Goal: Task Accomplishment & Management: Manage account settings

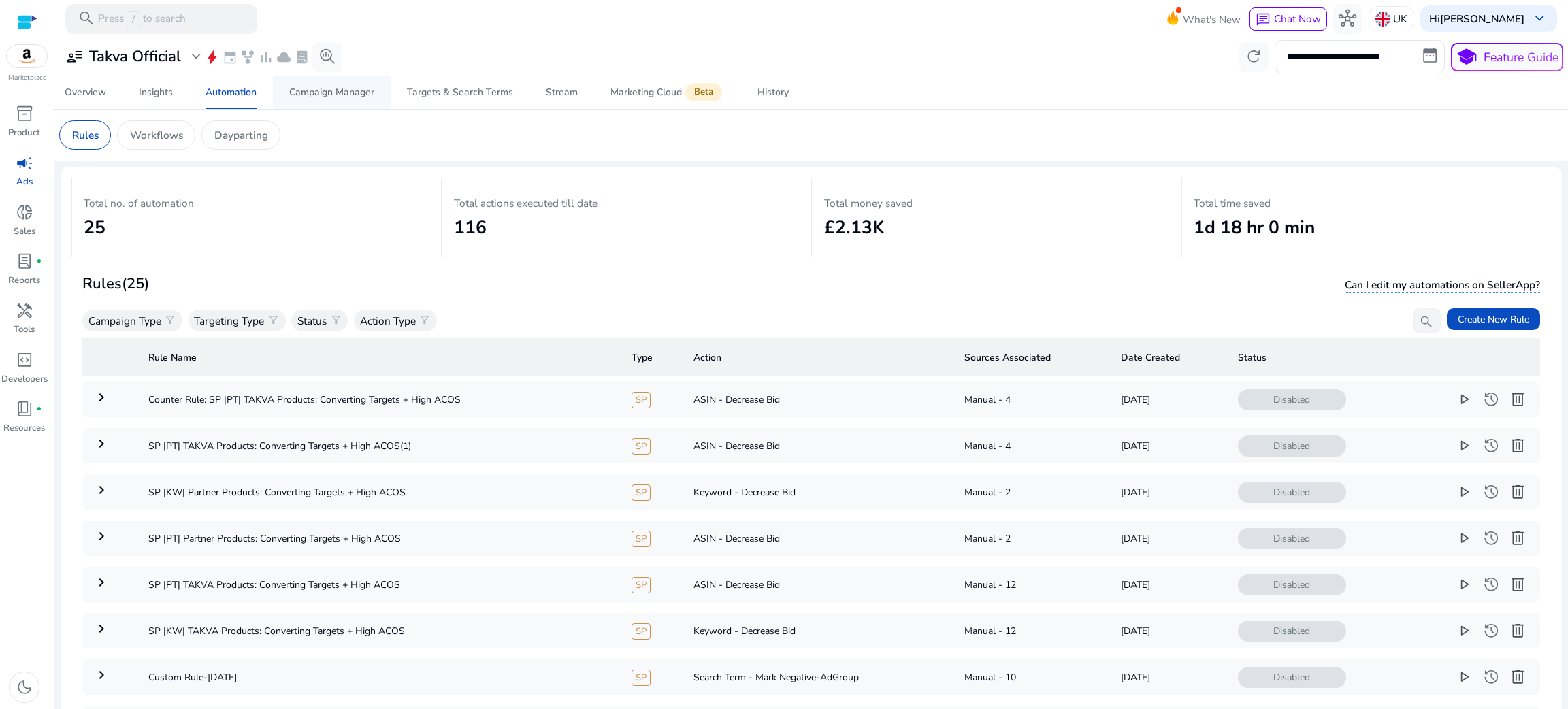
click at [327, 80] on span "Campaign Manager" at bounding box center [332, 93] width 85 height 33
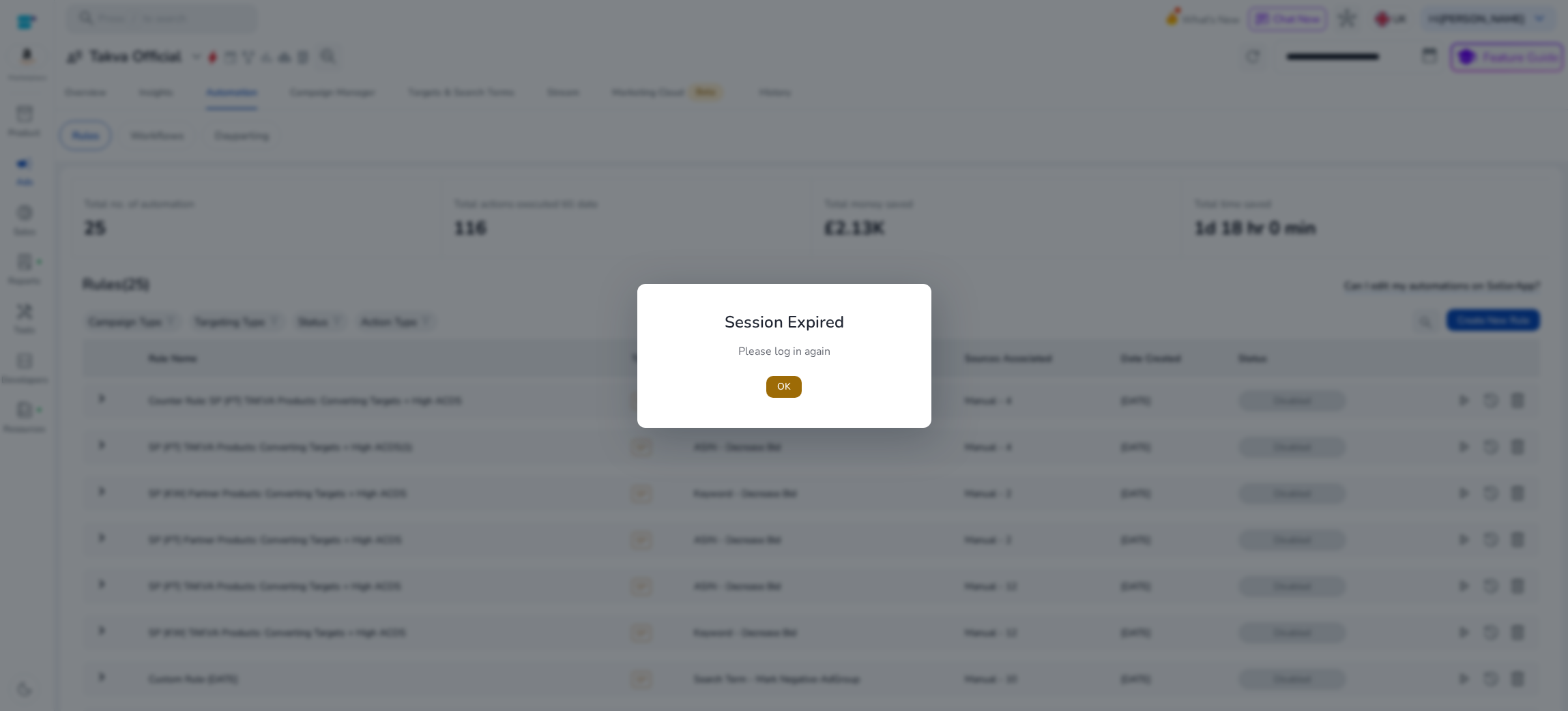
click at [797, 385] on span "button" at bounding box center [784, 387] width 35 height 33
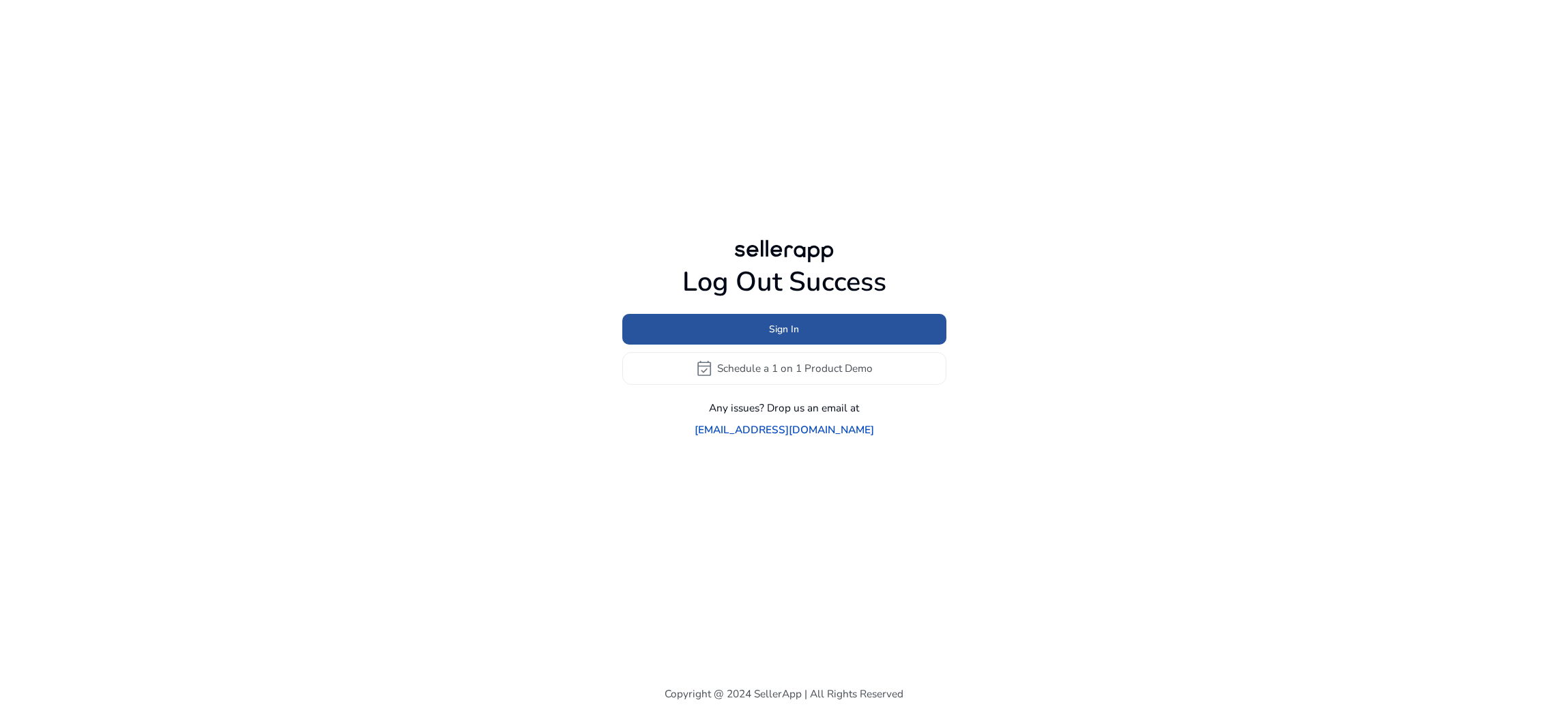
click at [777, 335] on span "Sign In" at bounding box center [784, 329] width 30 height 14
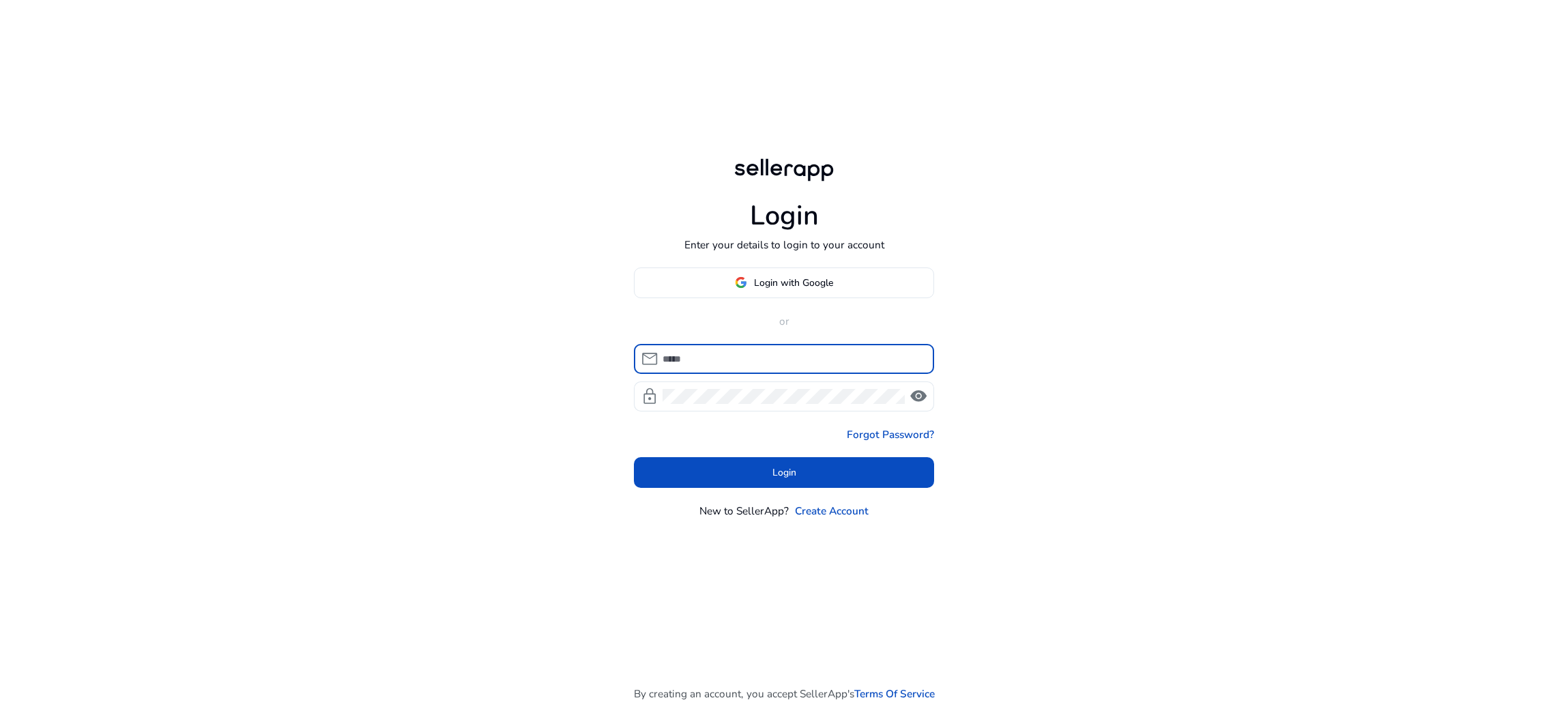
click at [749, 363] on input at bounding box center [793, 359] width 260 height 15
type input "**********"
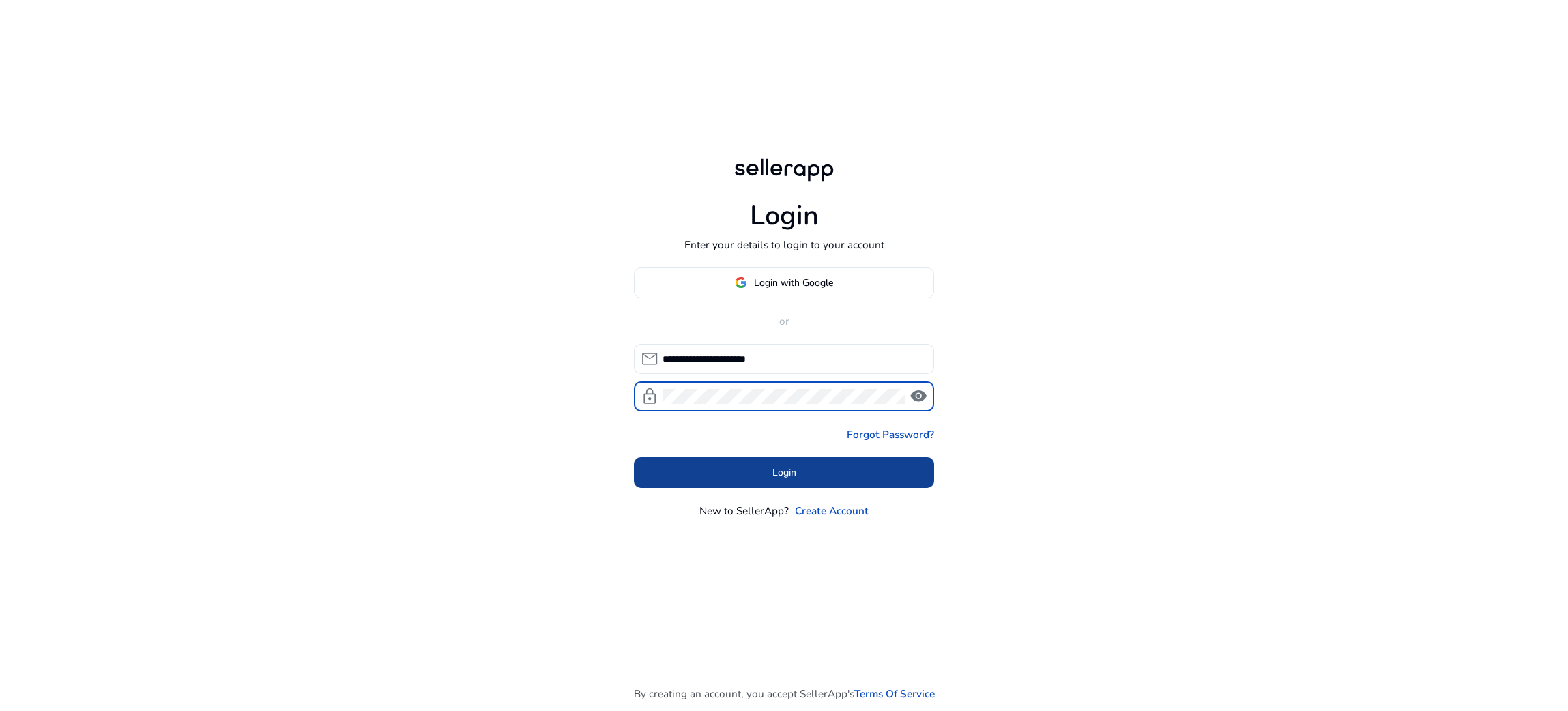
click at [775, 479] on button "Login" at bounding box center [784, 472] width 300 height 30
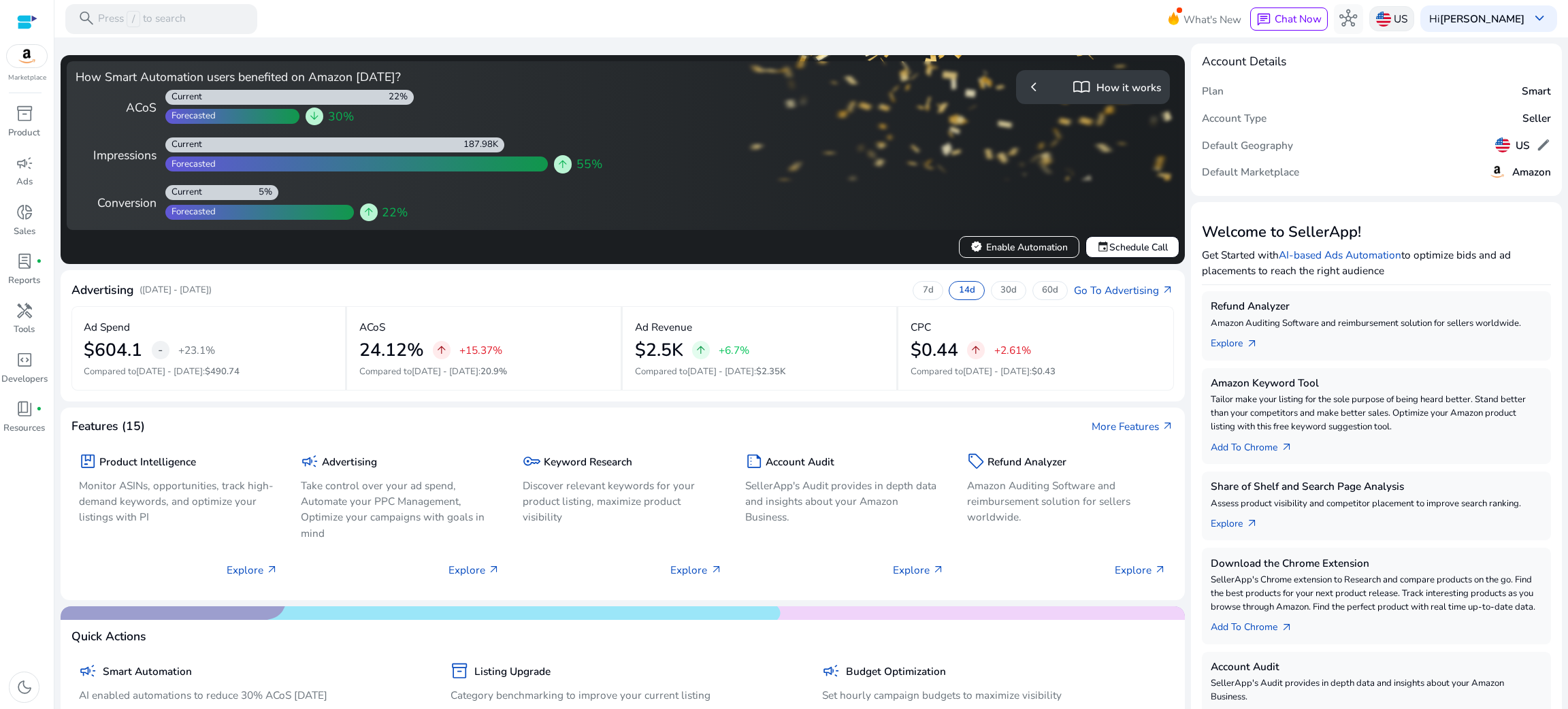
click at [1376, 11] on img at bounding box center [1383, 19] width 15 height 15
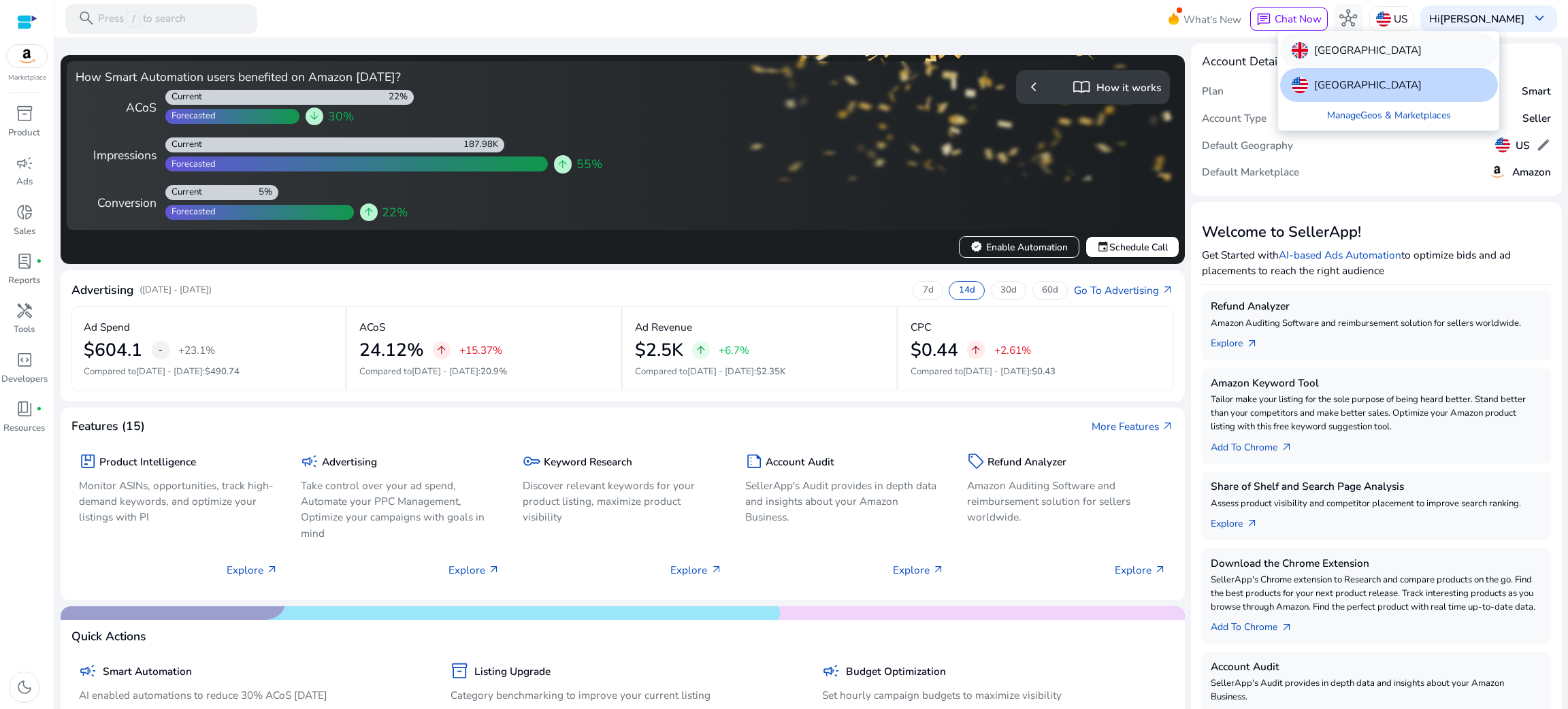
click at [1352, 50] on p "[GEOGRAPHIC_DATA]" at bounding box center [1368, 50] width 107 height 16
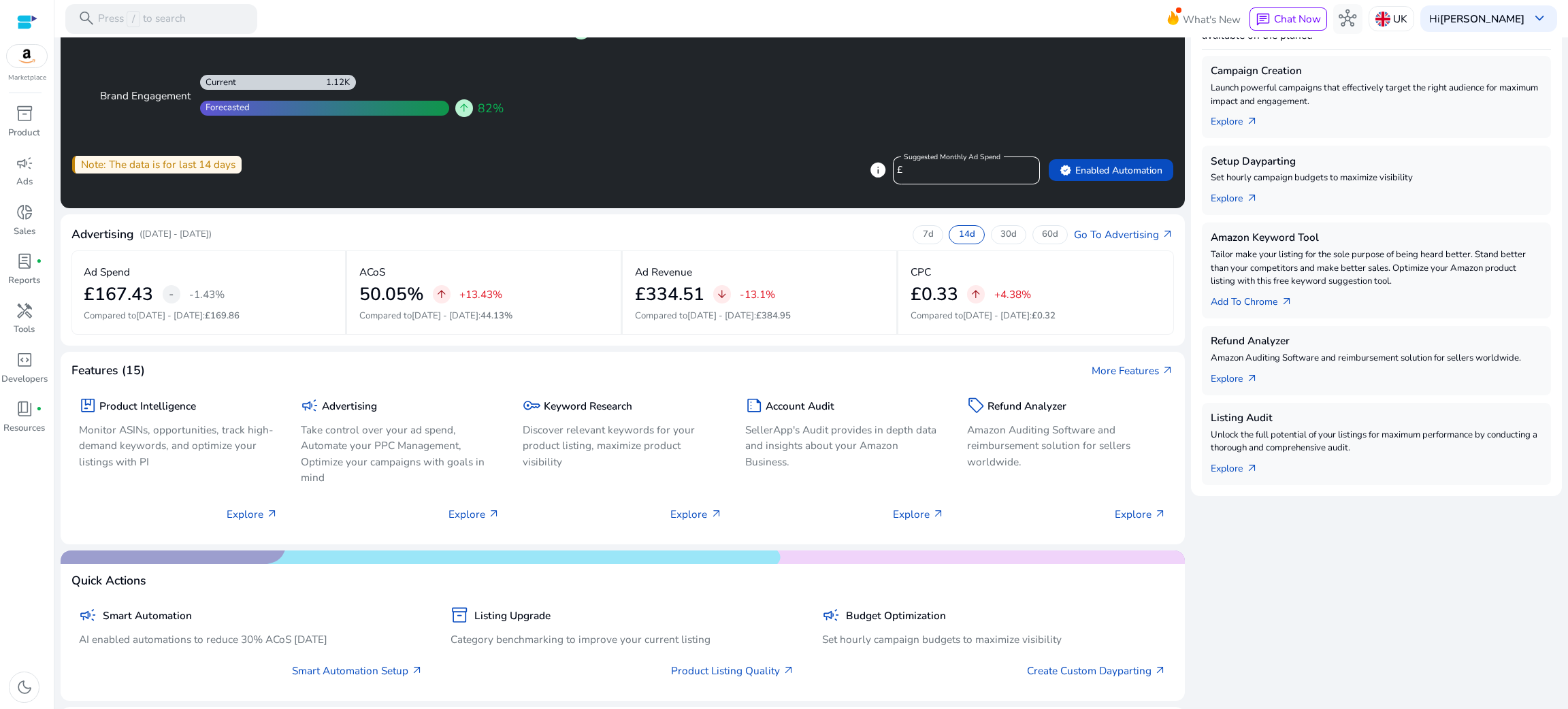
scroll to position [236, 0]
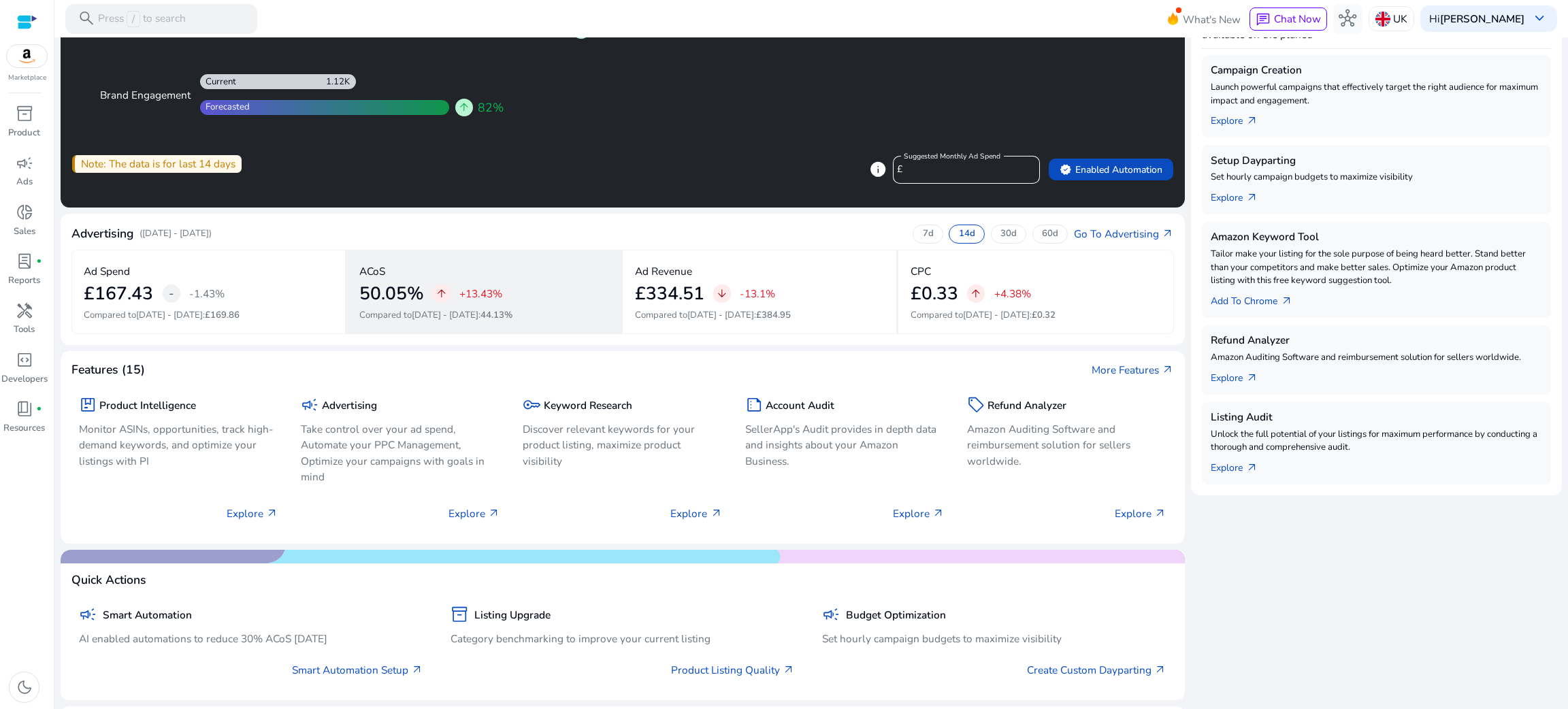
click at [473, 290] on p "+13.43%" at bounding box center [481, 294] width 43 height 10
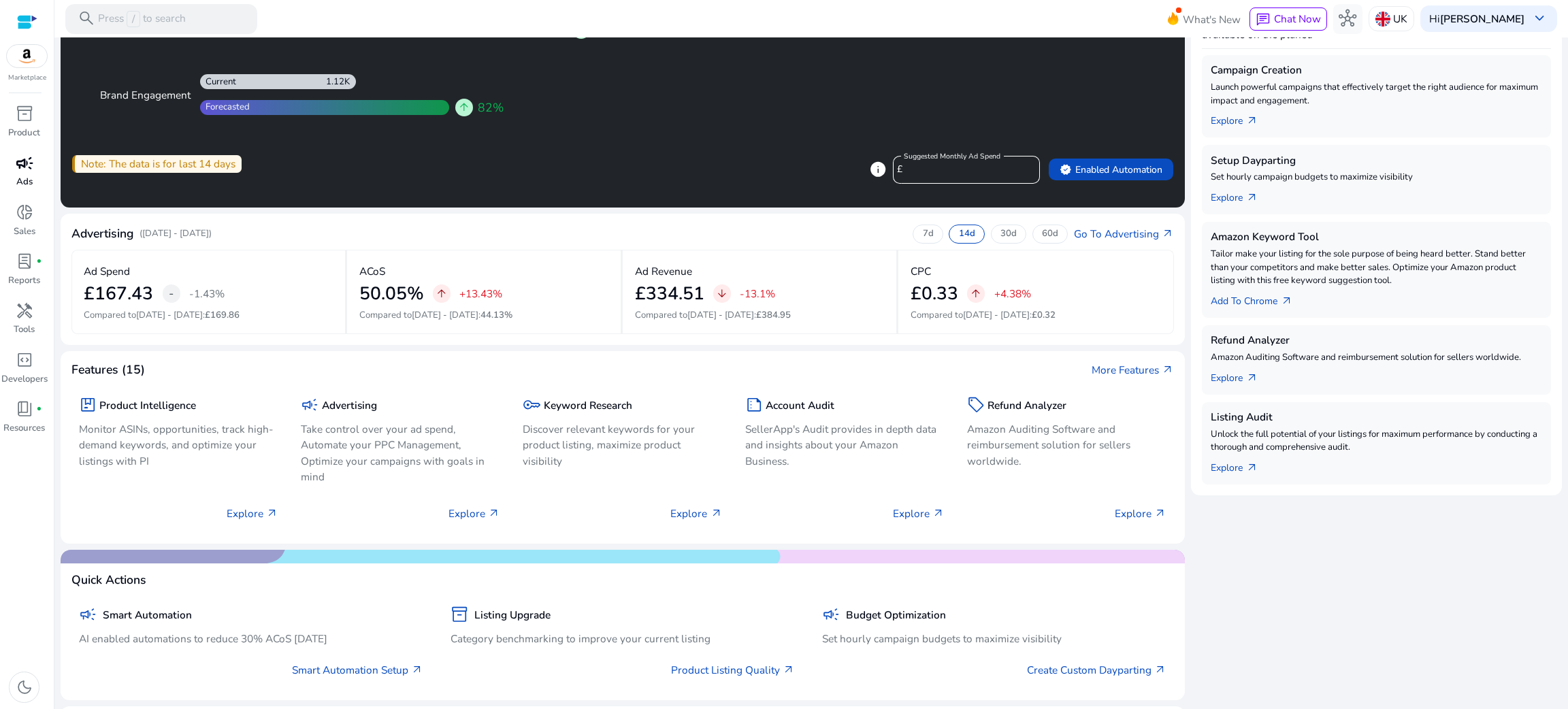
click at [21, 183] on p "Ads" at bounding box center [25, 182] width 16 height 14
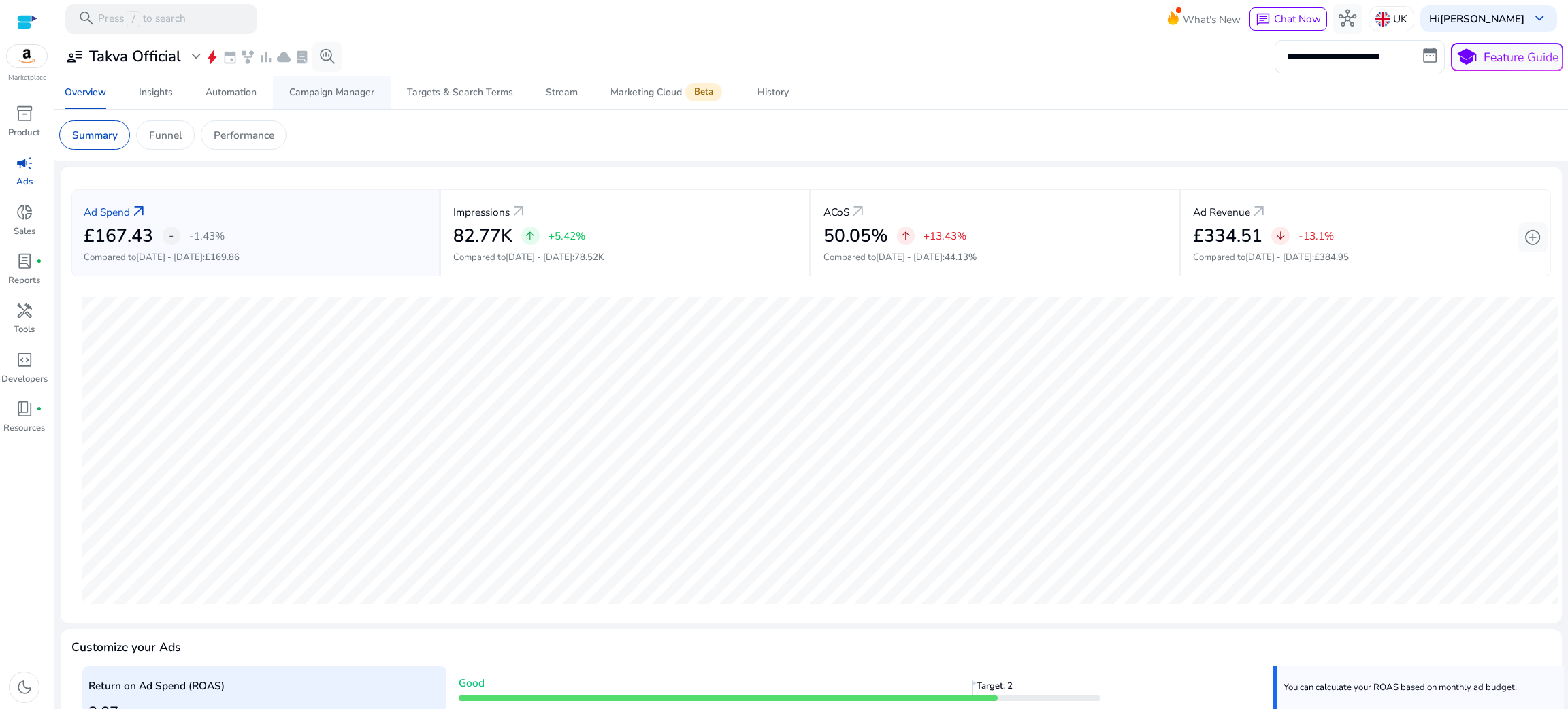
click at [298, 89] on div "Campaign Manager" at bounding box center [332, 93] width 85 height 10
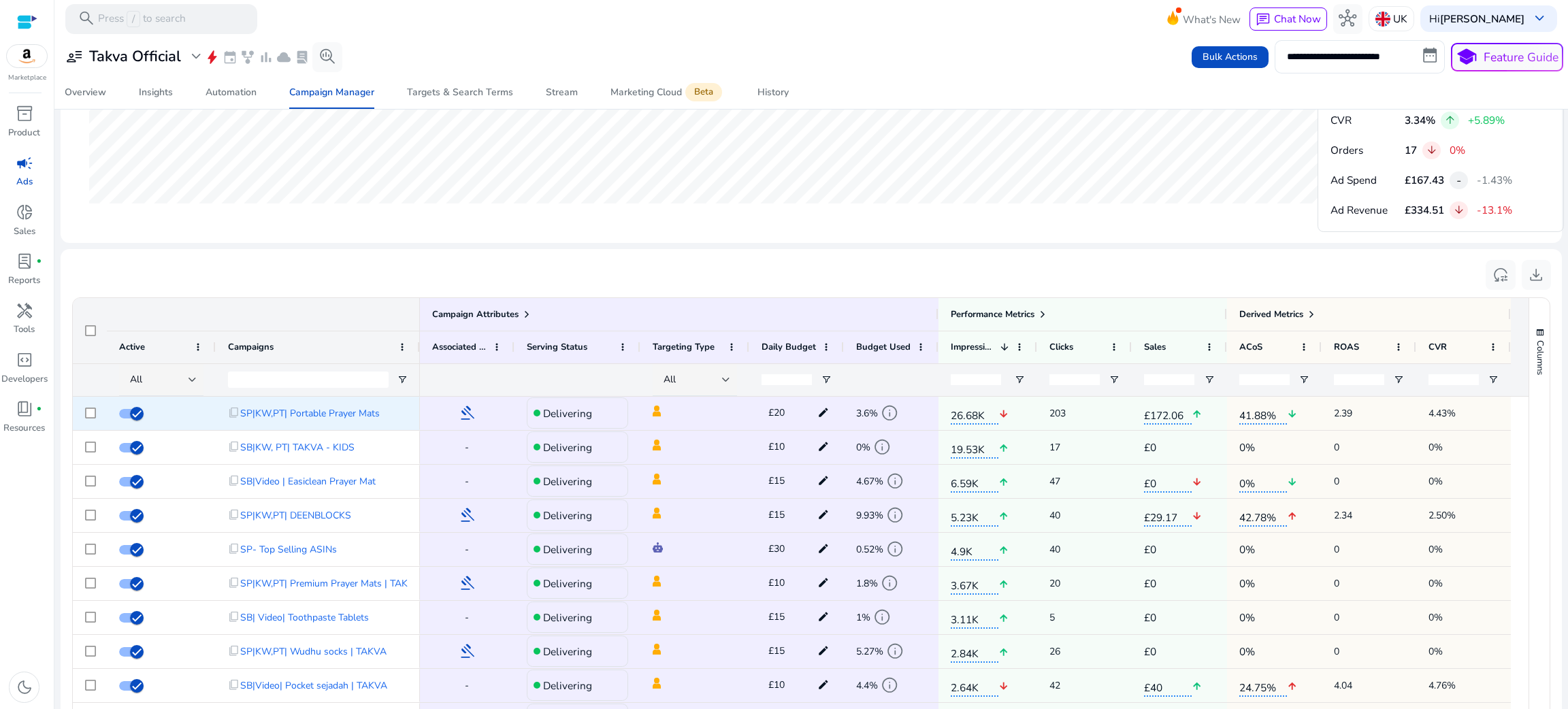
scroll to position [776, 0]
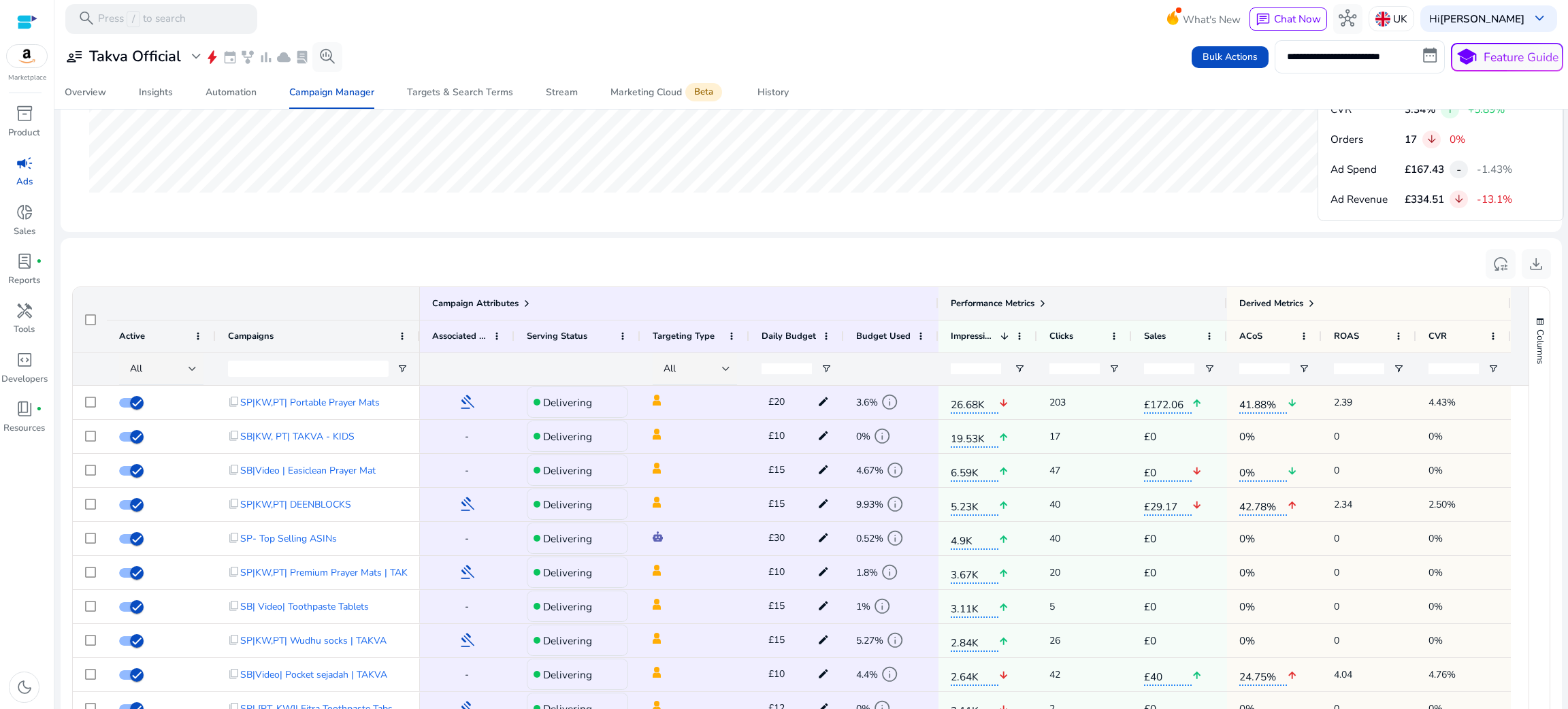
click at [1040, 301] on span at bounding box center [1042, 303] width 11 height 11
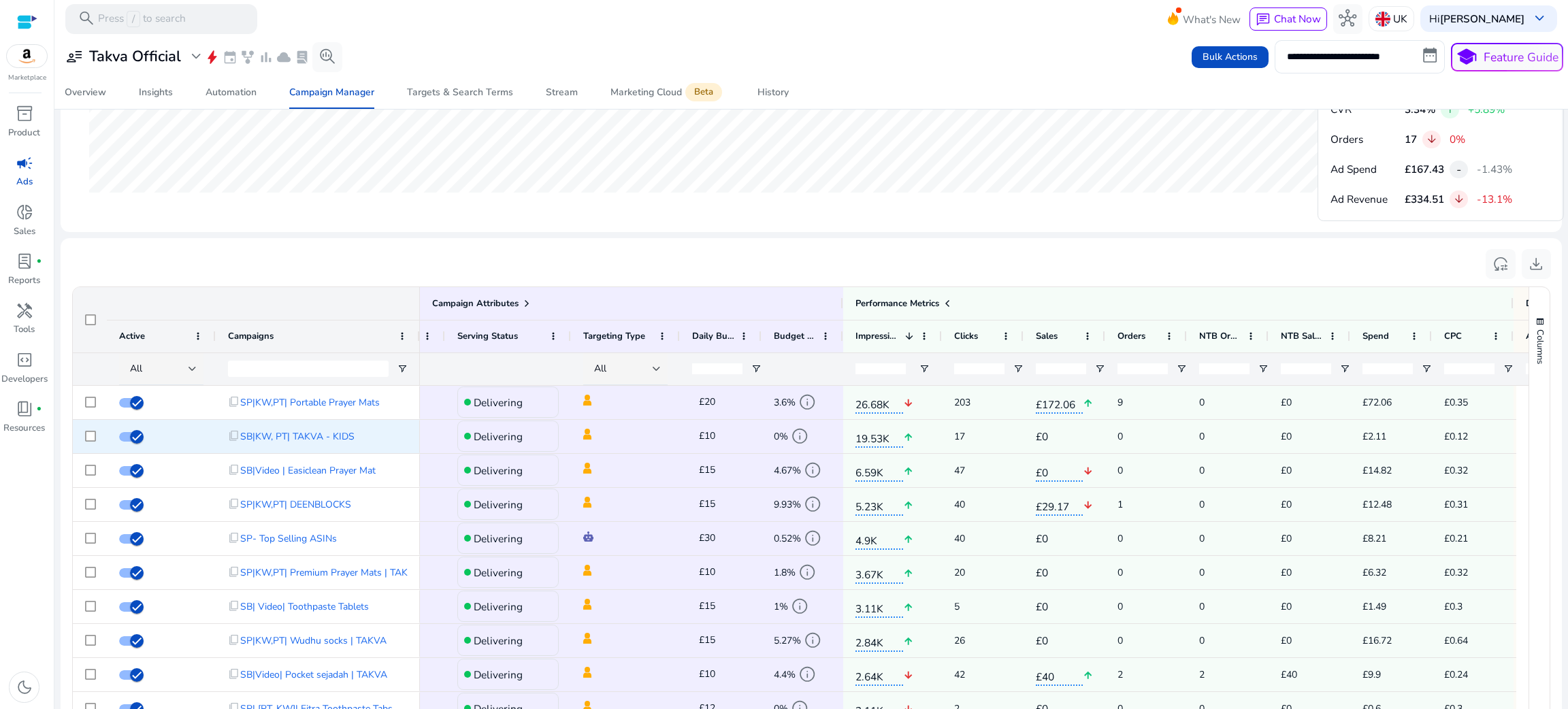
scroll to position [0, 0]
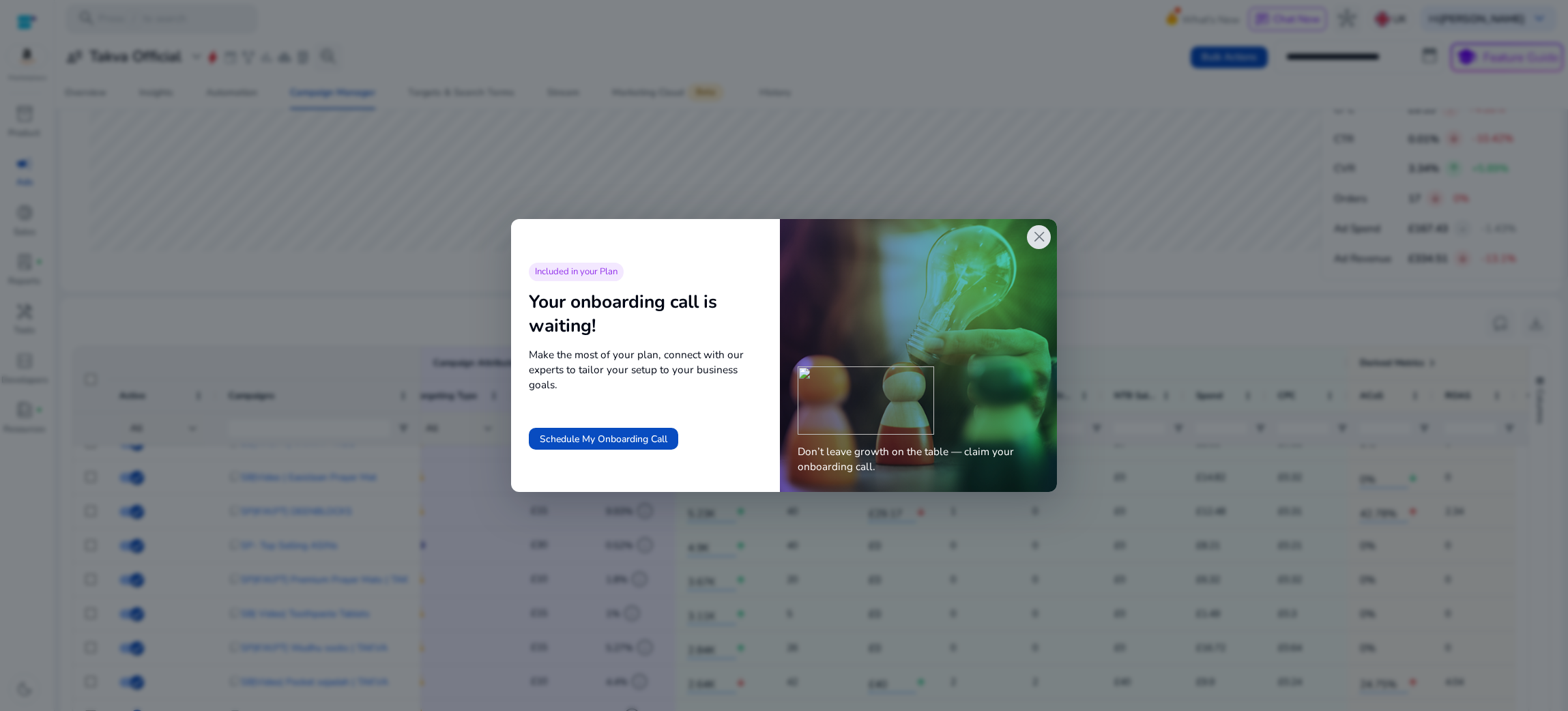
click at [1035, 234] on span "close" at bounding box center [1040, 237] width 18 height 18
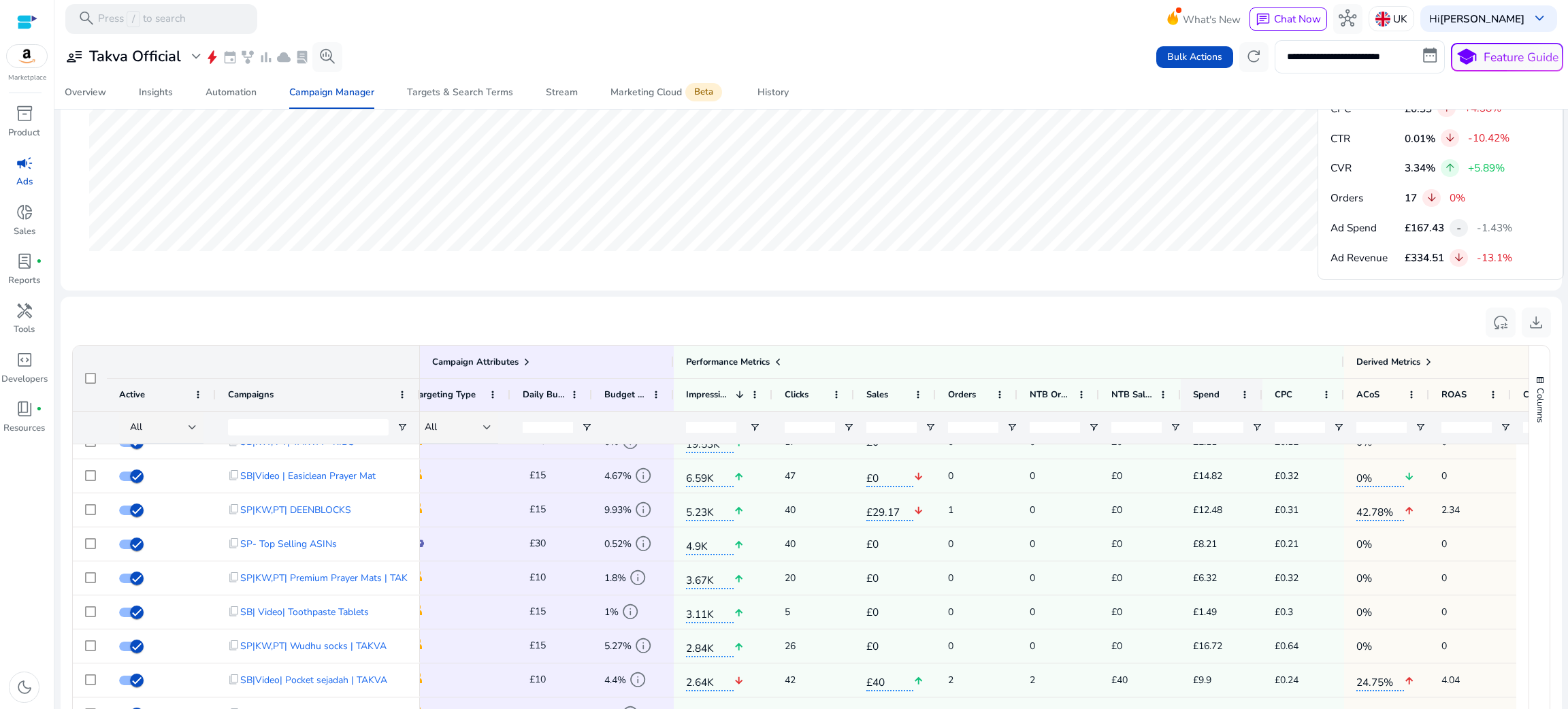
click at [1204, 399] on span "Spend" at bounding box center [1206, 395] width 26 height 12
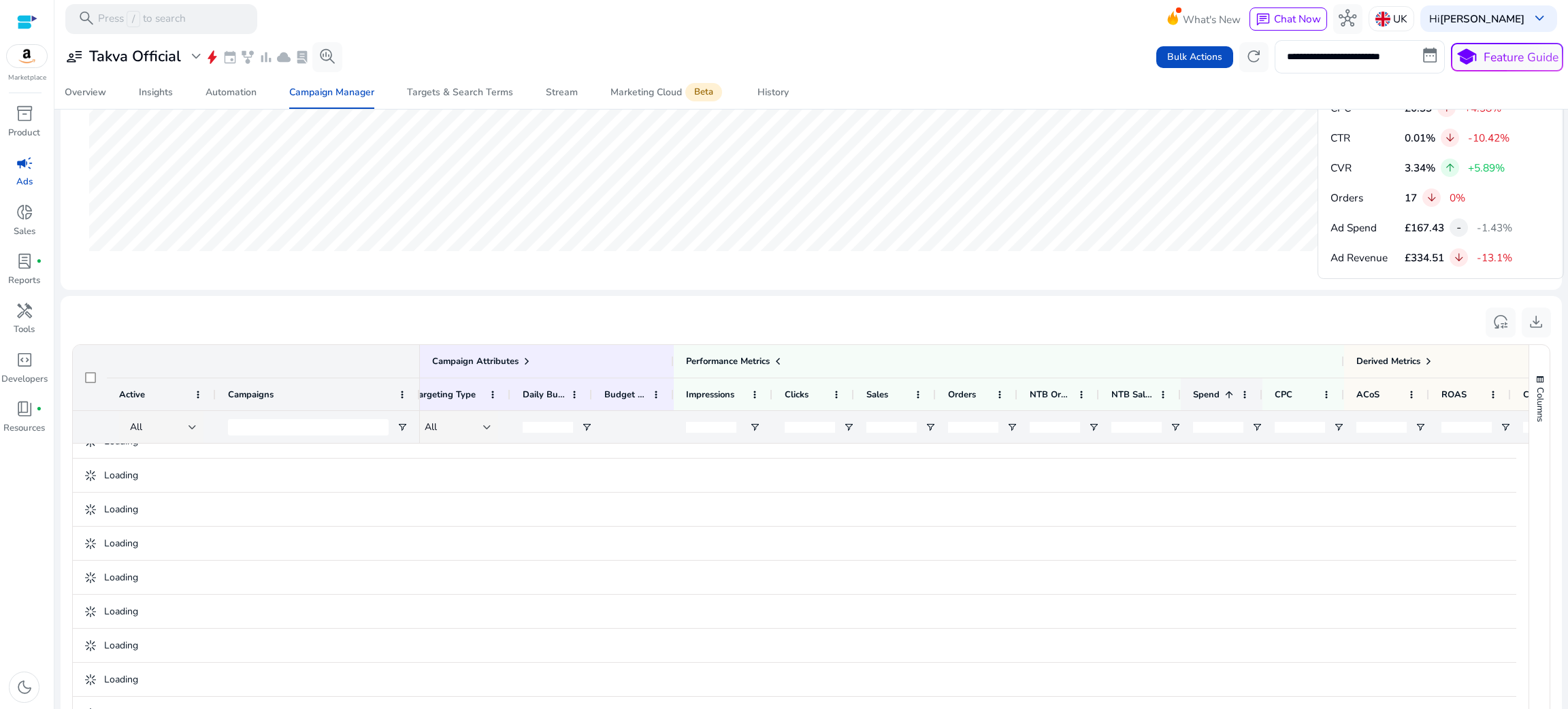
scroll to position [717, 0]
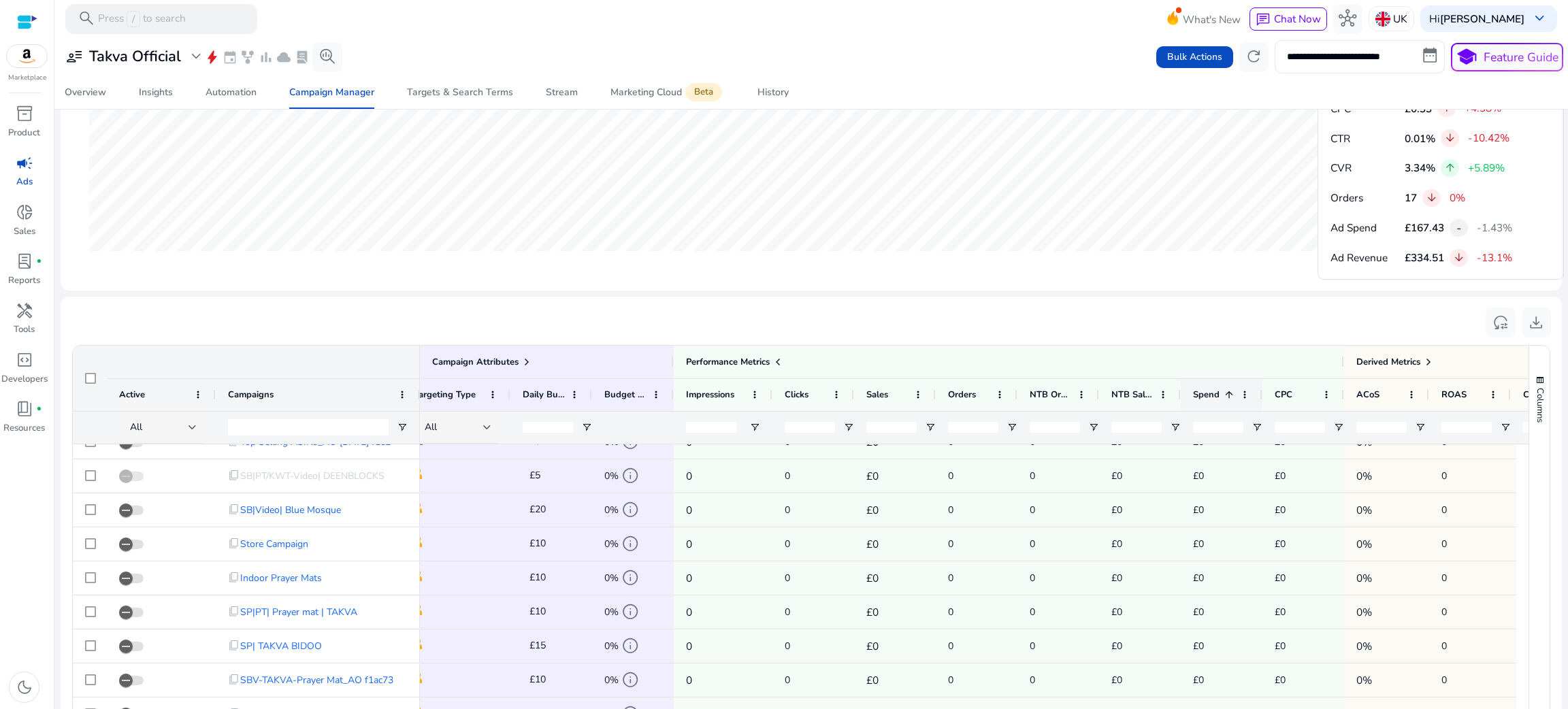
click at [1204, 399] on span "Spend" at bounding box center [1206, 395] width 26 height 12
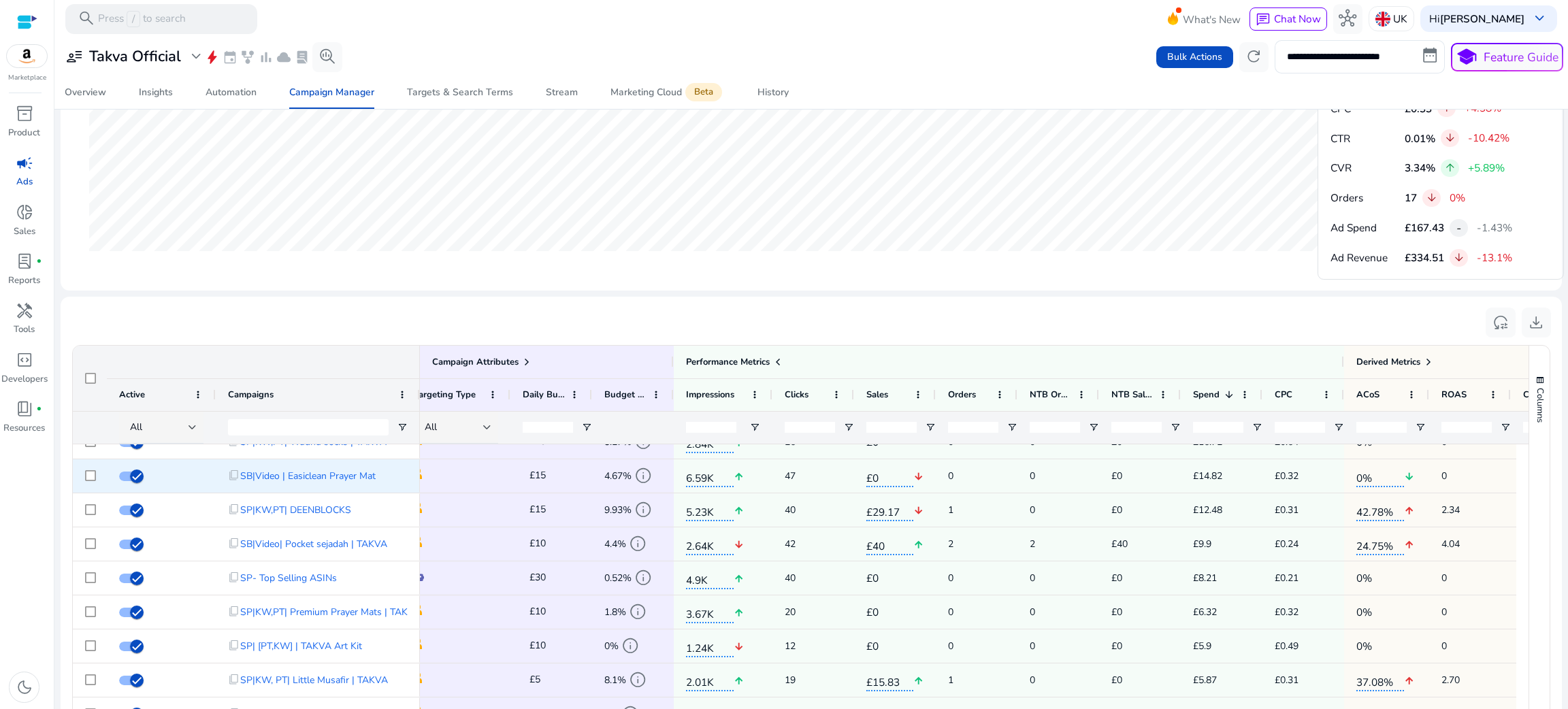
scroll to position [0, 0]
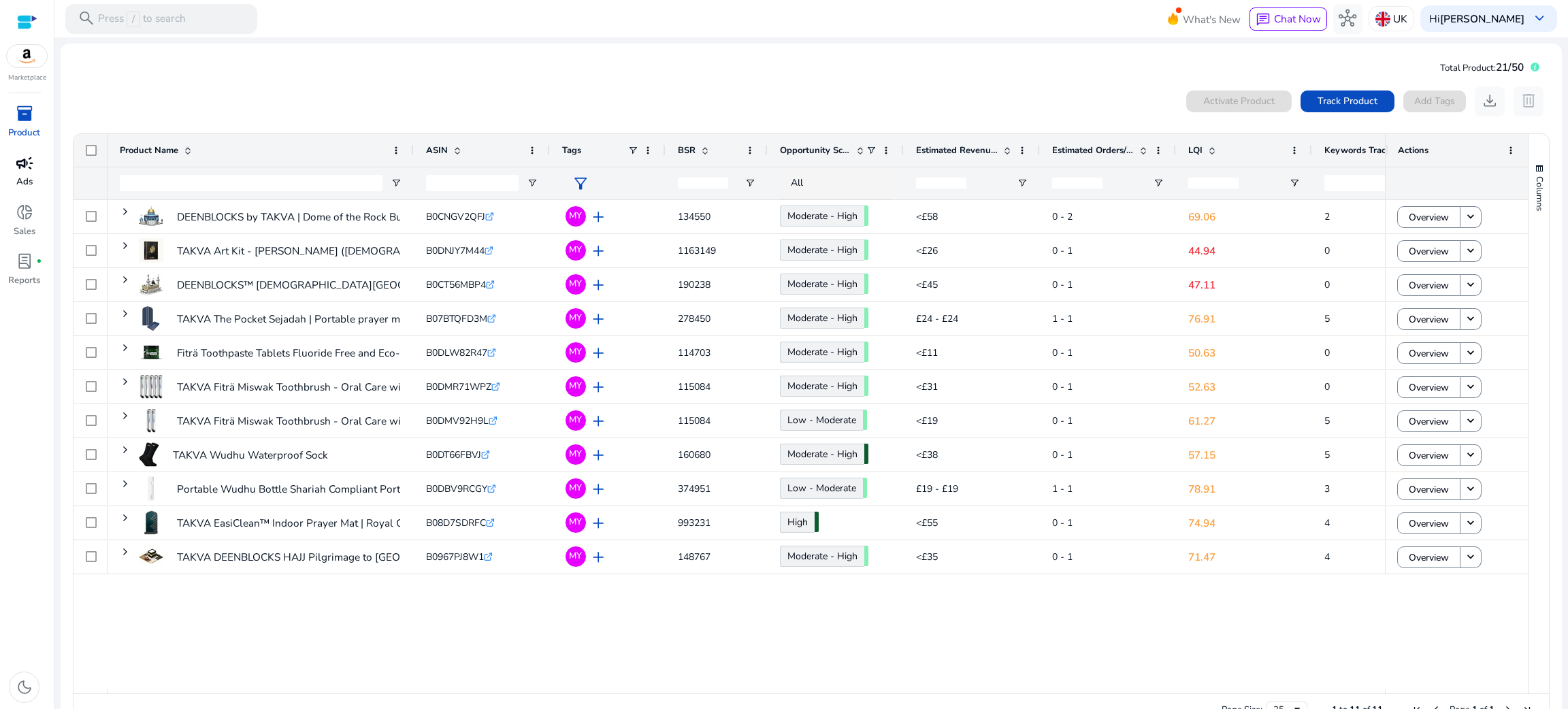
click at [24, 154] on span "campaign" at bounding box center [25, 163] width 18 height 18
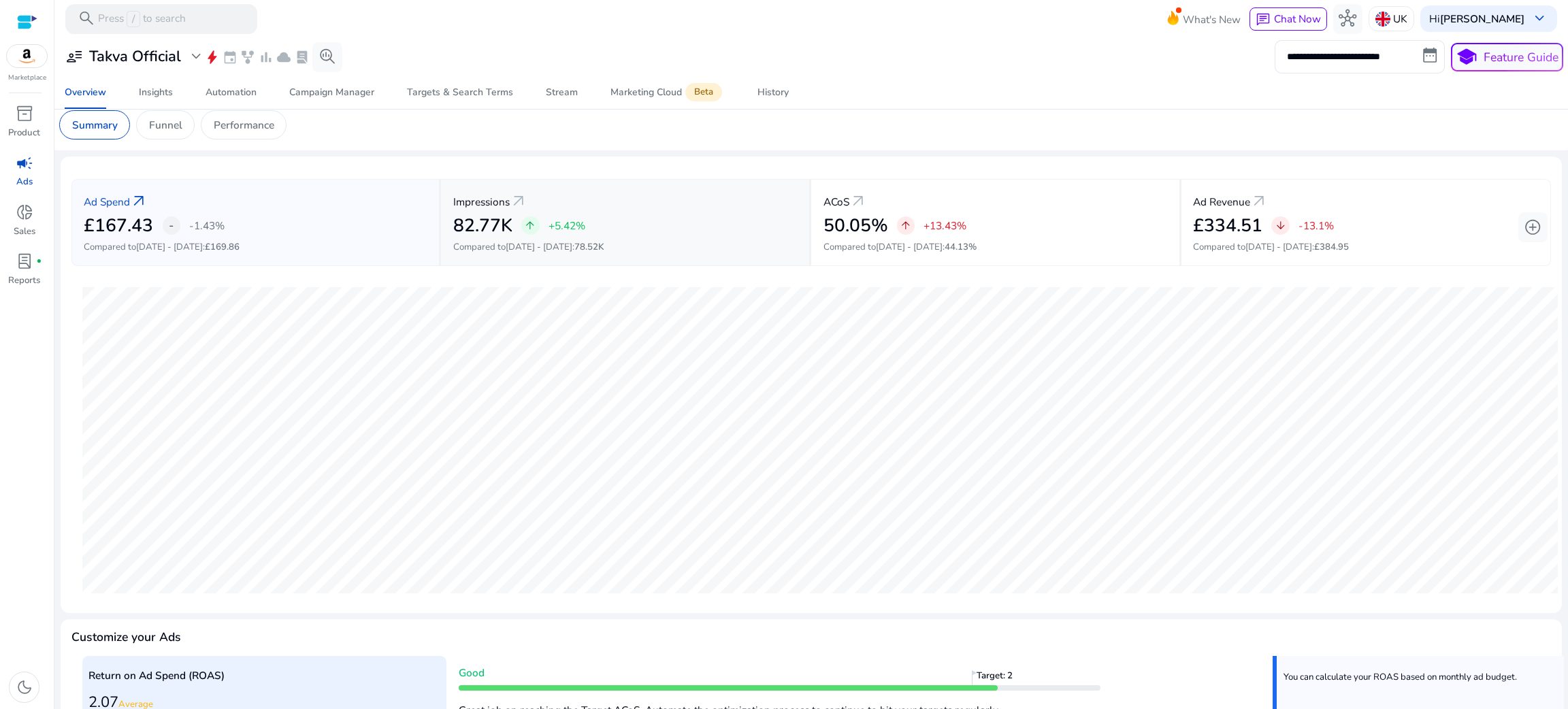
scroll to position [269, 0]
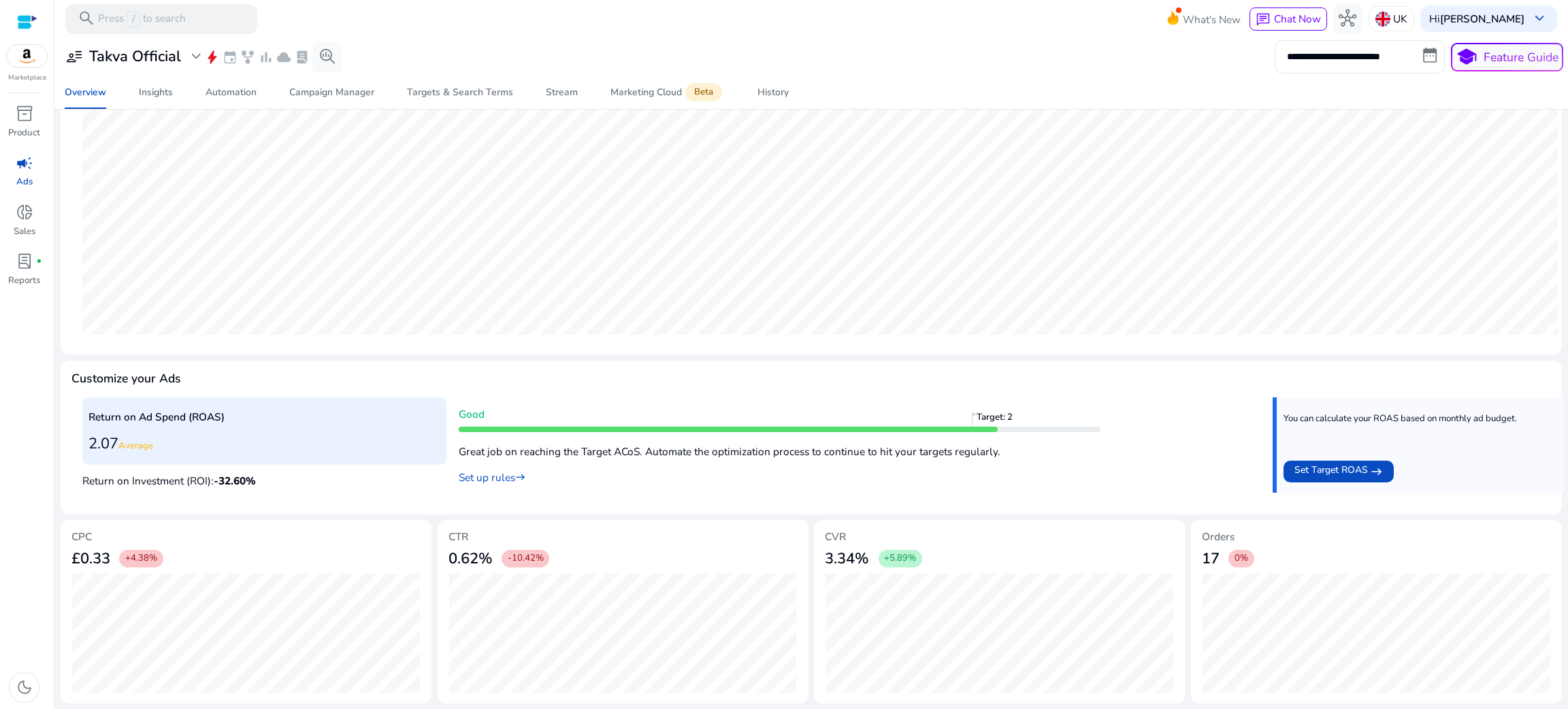
click at [744, 442] on p "Great job on reaching the Target ACoS. Automate the optimization process to con…" at bounding box center [779, 448] width 642 height 22
click at [279, 447] on h3 "2.07 Average" at bounding box center [265, 444] width 353 height 18
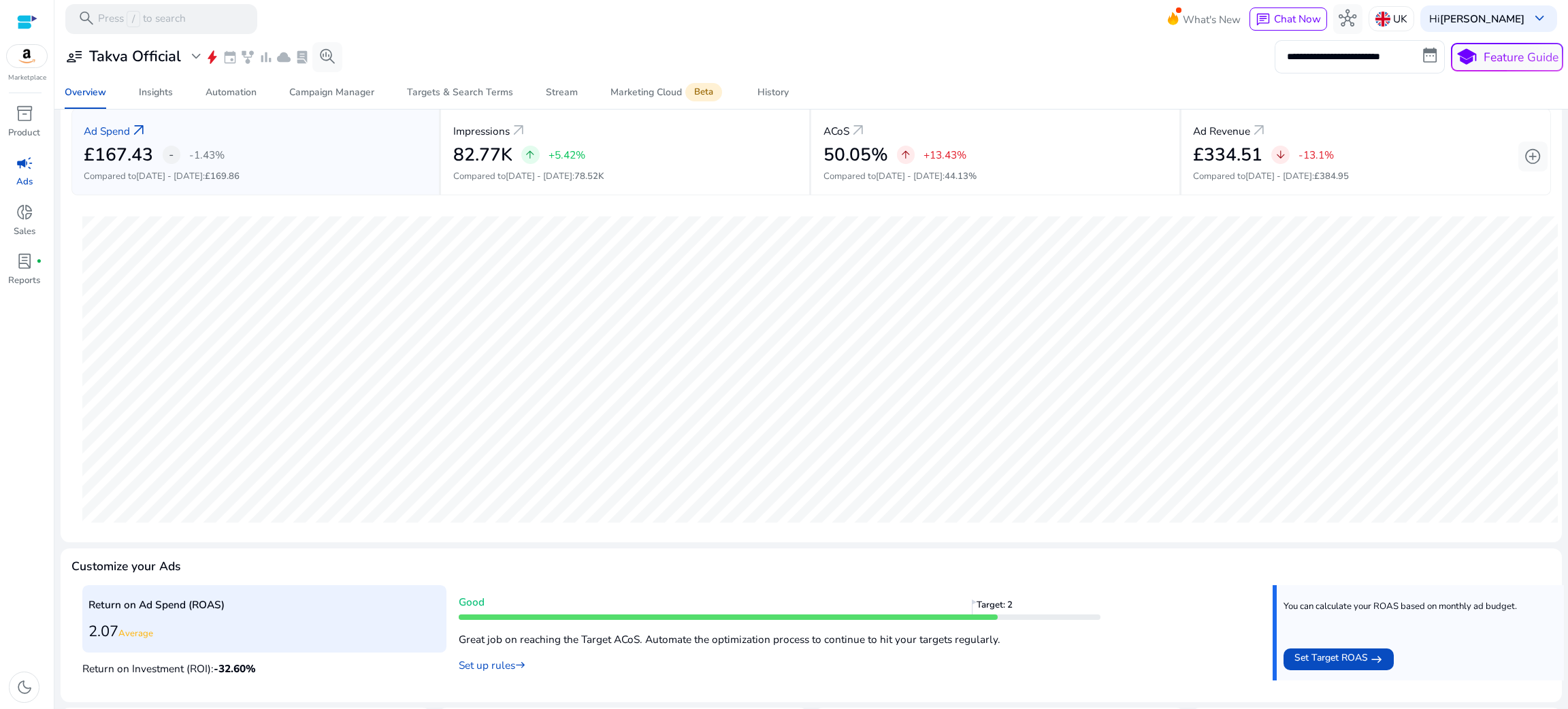
scroll to position [0, 0]
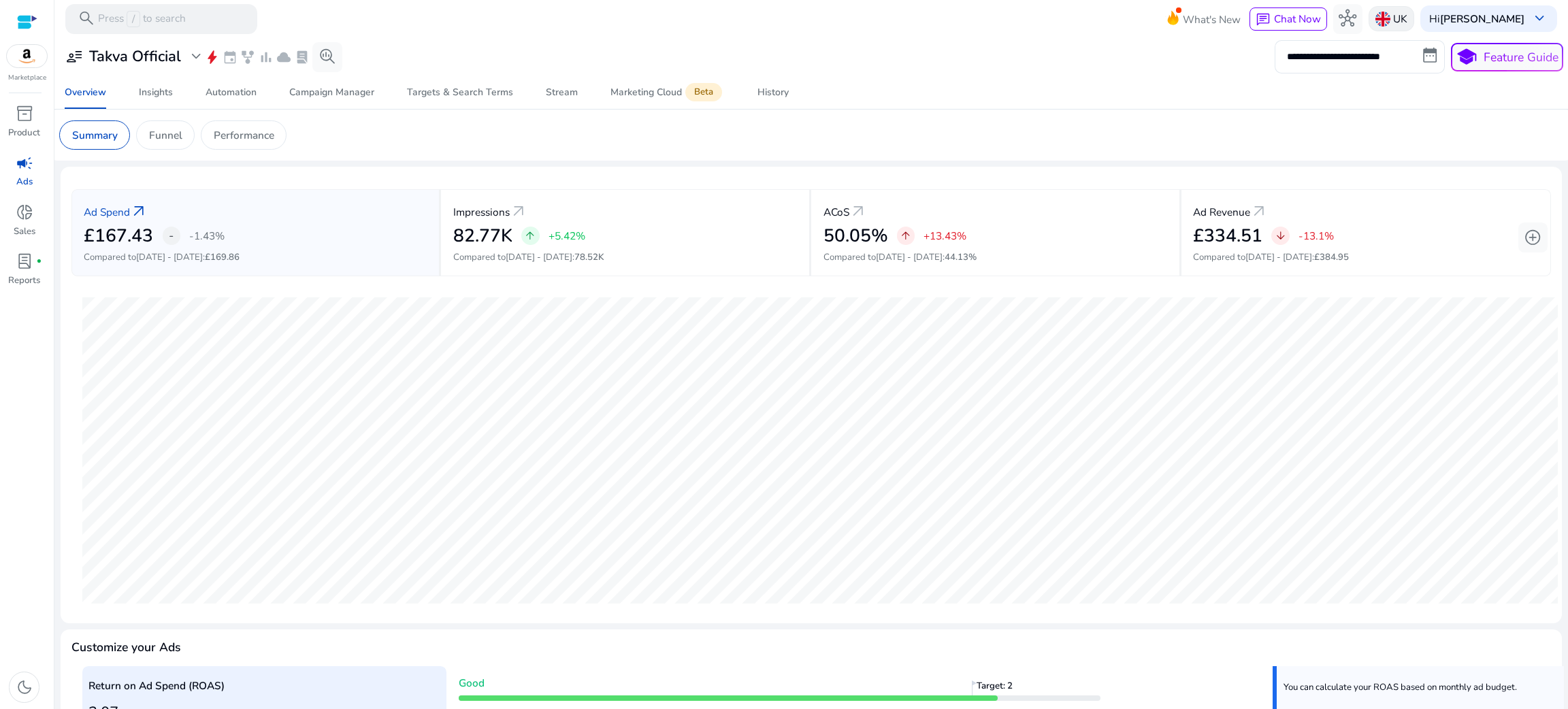
click at [1393, 26] on p "UK" at bounding box center [1400, 18] width 14 height 24
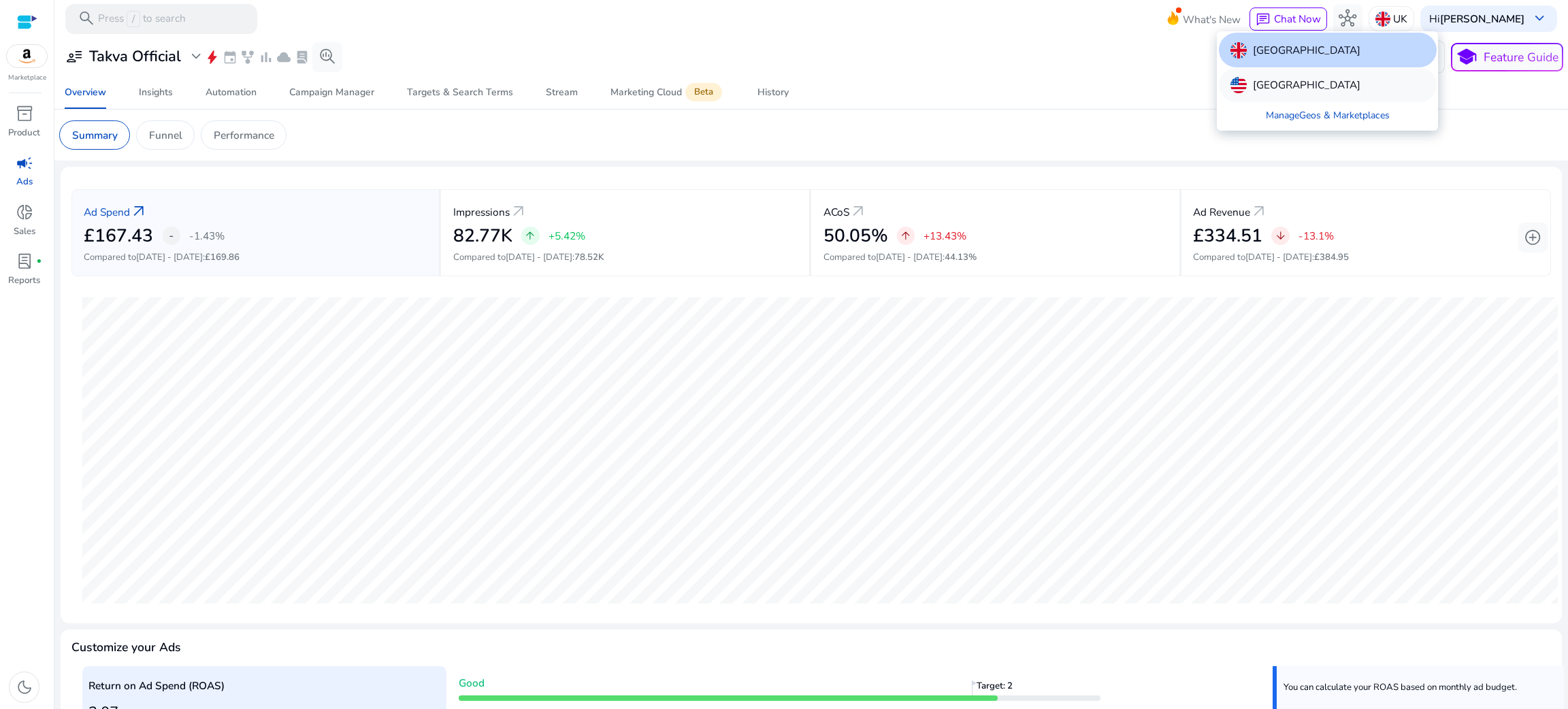
click at [1247, 88] on div "[GEOGRAPHIC_DATA]" at bounding box center [1296, 85] width 130 height 16
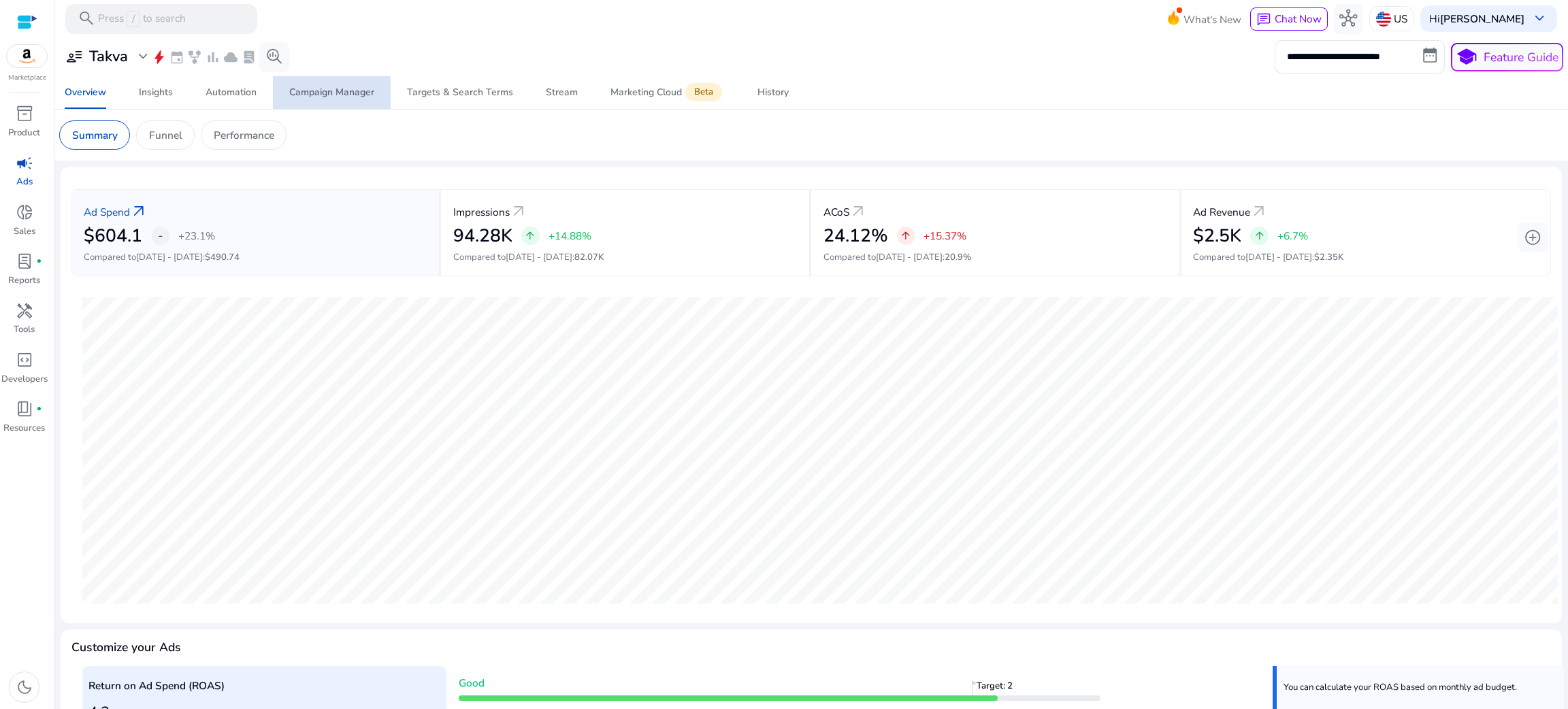
click at [322, 100] on span "Campaign Manager" at bounding box center [332, 93] width 85 height 33
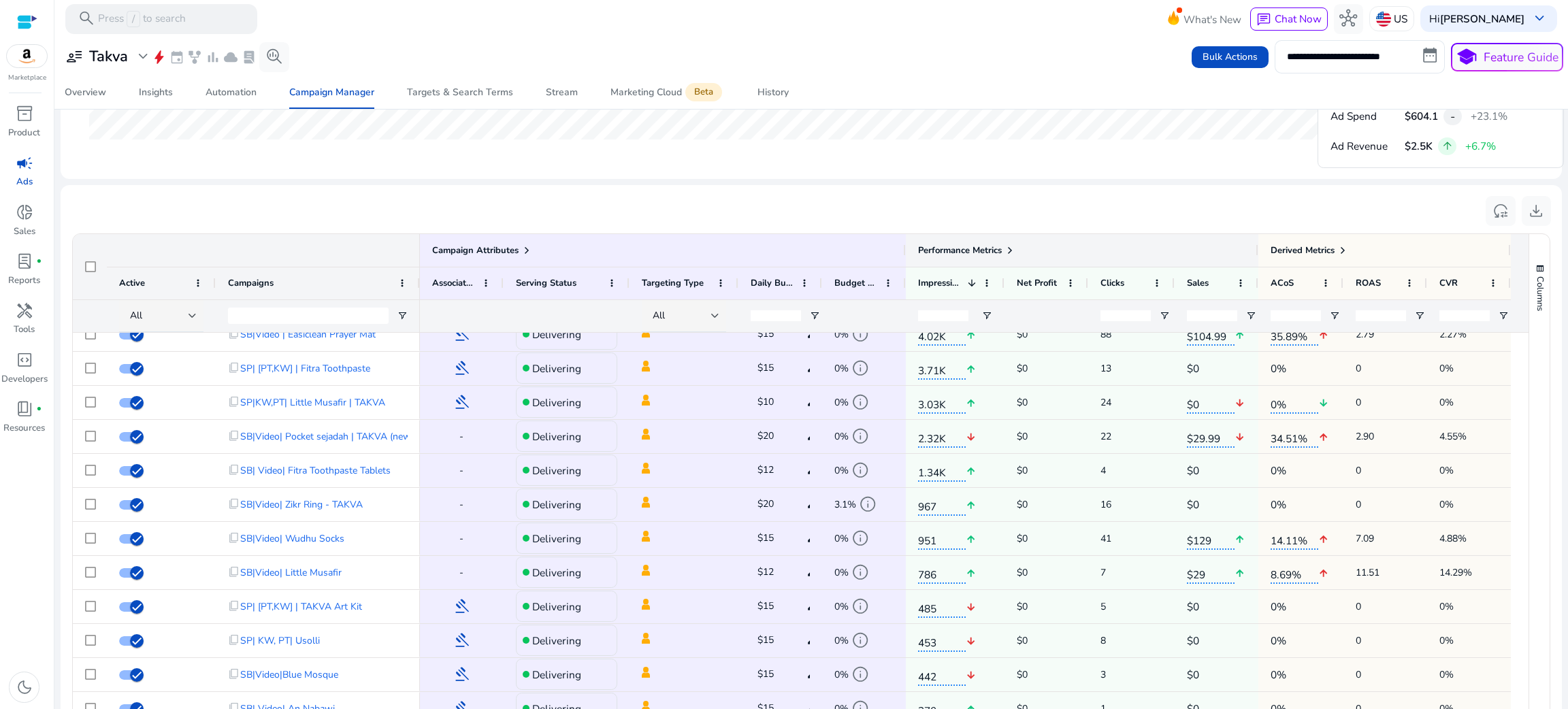
click at [1009, 245] on span at bounding box center [1009, 250] width 11 height 11
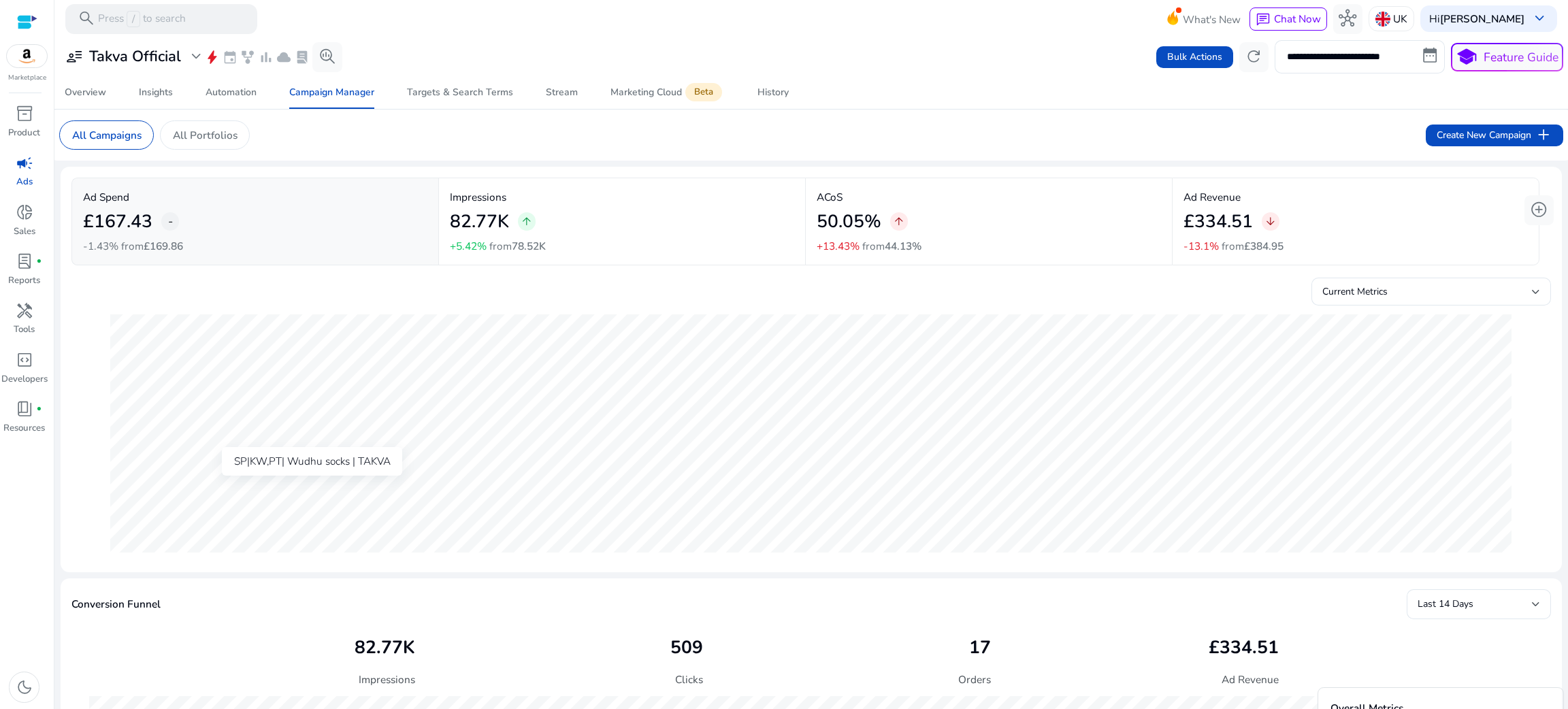
scroll to position [0, 213]
